Goal: Task Accomplishment & Management: Use online tool/utility

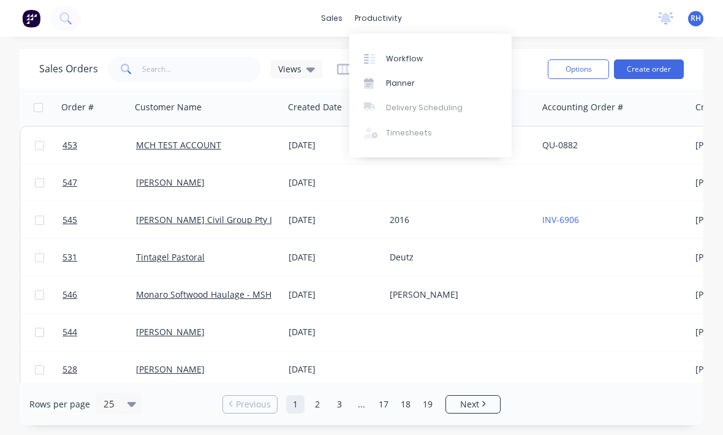
click at [415, 68] on link "Workflow" at bounding box center [430, 58] width 162 height 25
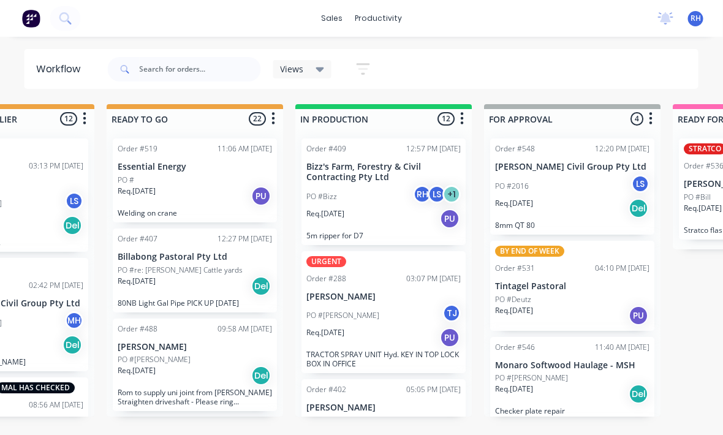
click at [412, 215] on div "Req. [DATE] PU" at bounding box center [384, 218] width 154 height 21
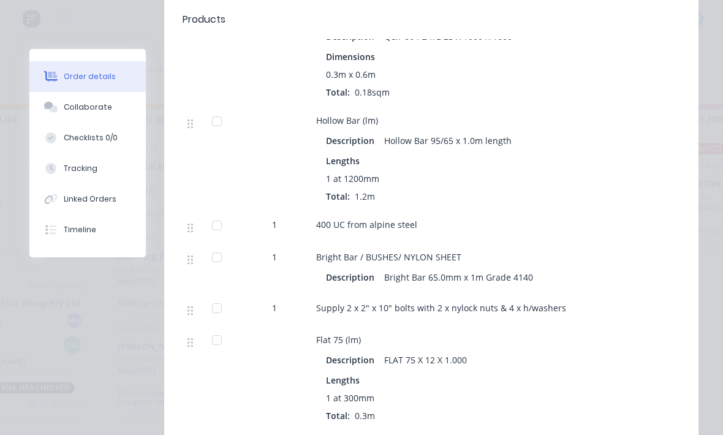
scroll to position [1164, 0]
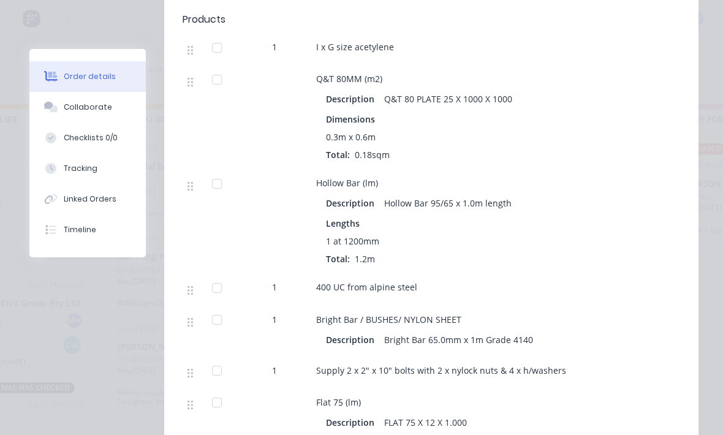
click at [78, 154] on button "Tracking" at bounding box center [87, 168] width 116 height 31
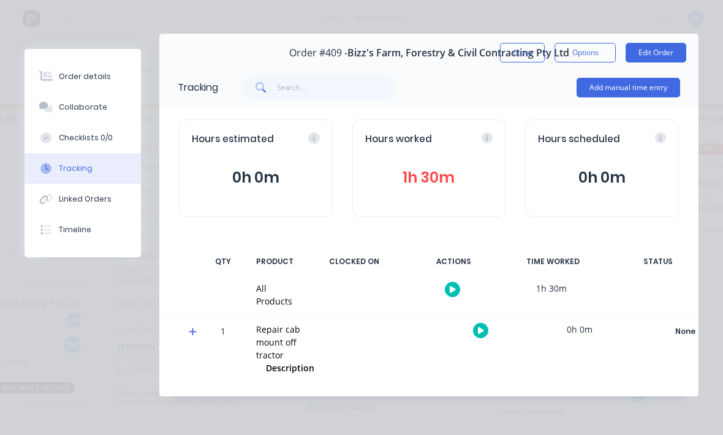
scroll to position [0, 0]
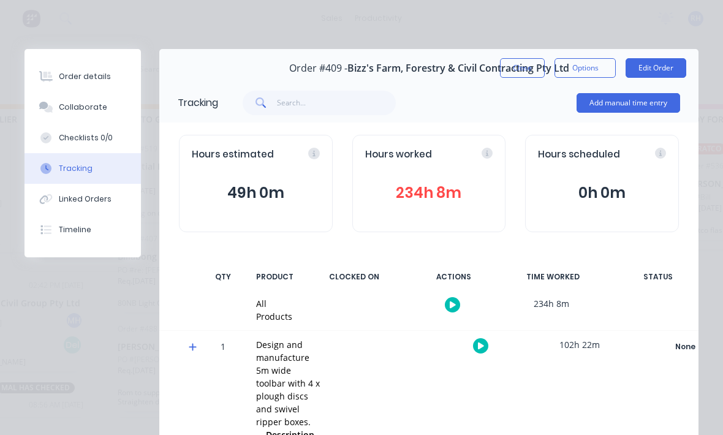
click at [642, 107] on button "Add manual time entry" at bounding box center [629, 103] width 104 height 20
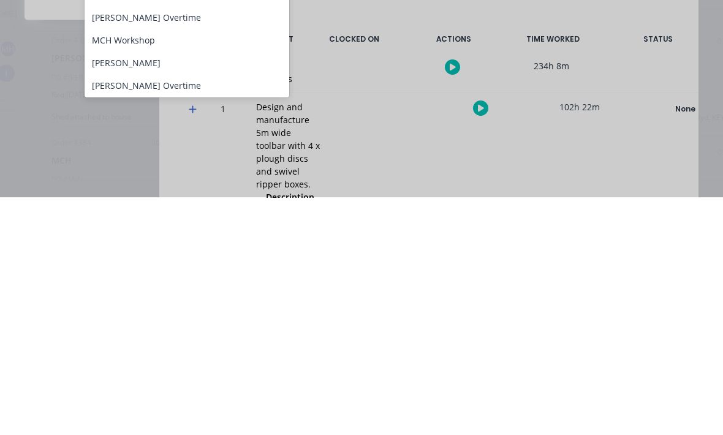
scroll to position [88, 0]
click at [194, 289] on div "[PERSON_NAME]" at bounding box center [187, 300] width 205 height 23
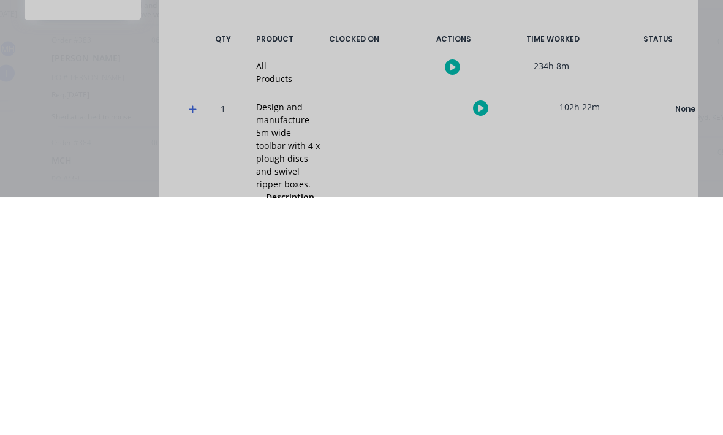
scroll to position [22, 175]
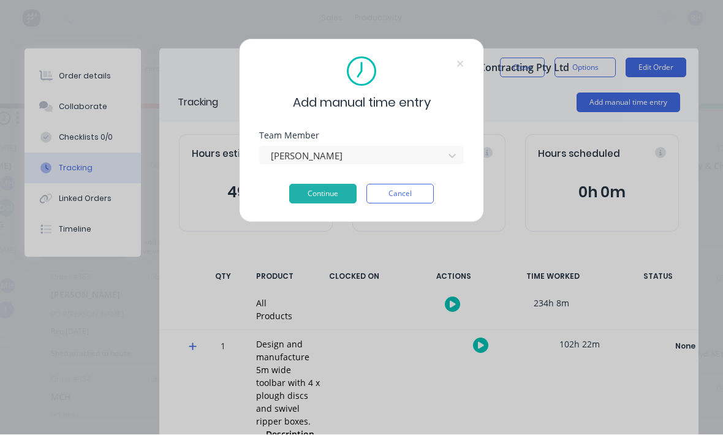
click at [330, 203] on button "Continue" at bounding box center [322, 194] width 67 height 20
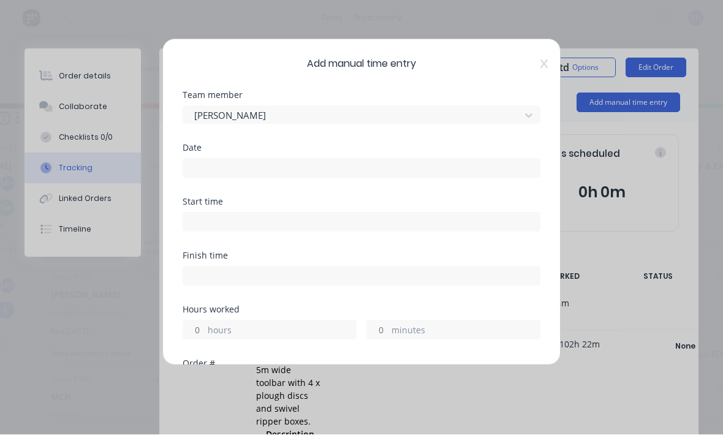
click at [350, 172] on input at bounding box center [361, 168] width 357 height 18
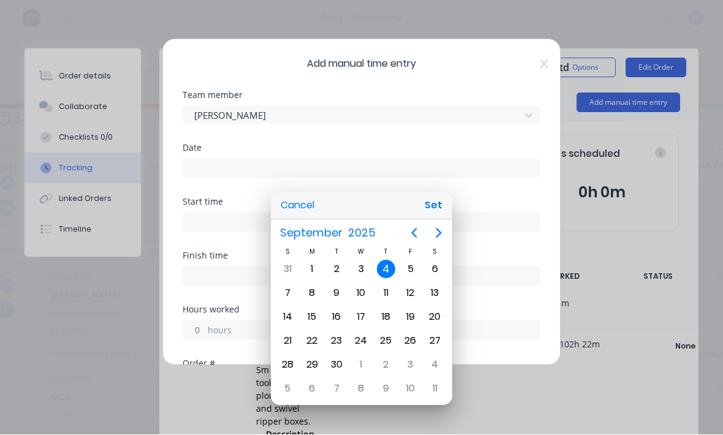
click at [434, 210] on button "Set" at bounding box center [434, 206] width 28 height 22
type input "[DATE]"
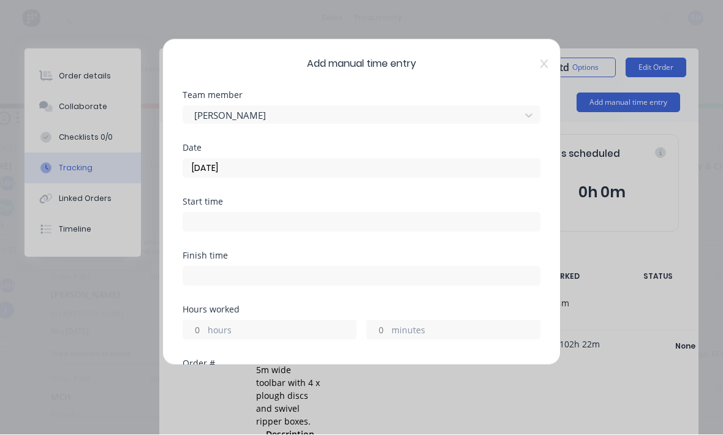
click at [366, 219] on input at bounding box center [361, 222] width 357 height 18
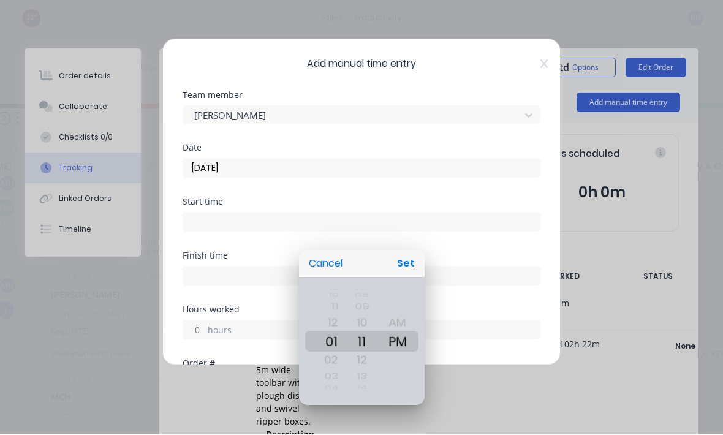
click at [409, 260] on button "Set" at bounding box center [406, 264] width 28 height 22
type input "01:11 PM"
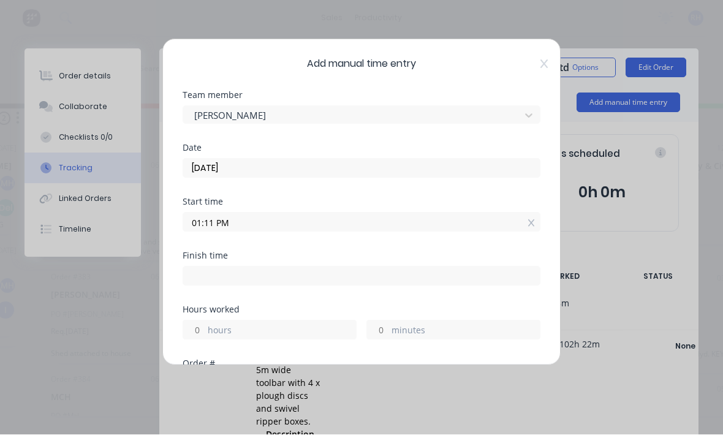
click at [314, 331] on label "hours" at bounding box center [282, 331] width 148 height 15
click at [205, 331] on input "hours" at bounding box center [193, 330] width 21 height 18
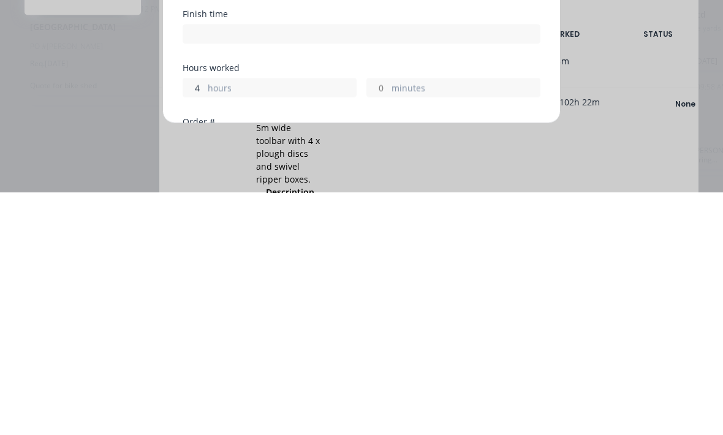
scroll to position [22, 8]
type input "4"
click at [477, 306] on div "Hours worked 4 hours minutes" at bounding box center [362, 333] width 358 height 54
type input "05:11 PM"
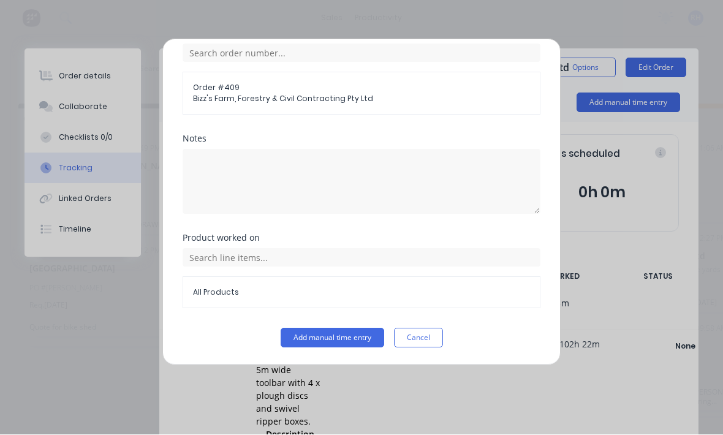
scroll to position [330, 0]
click at [342, 341] on button "Add manual time entry" at bounding box center [333, 338] width 104 height 20
